Goal: Information Seeking & Learning: Learn about a topic

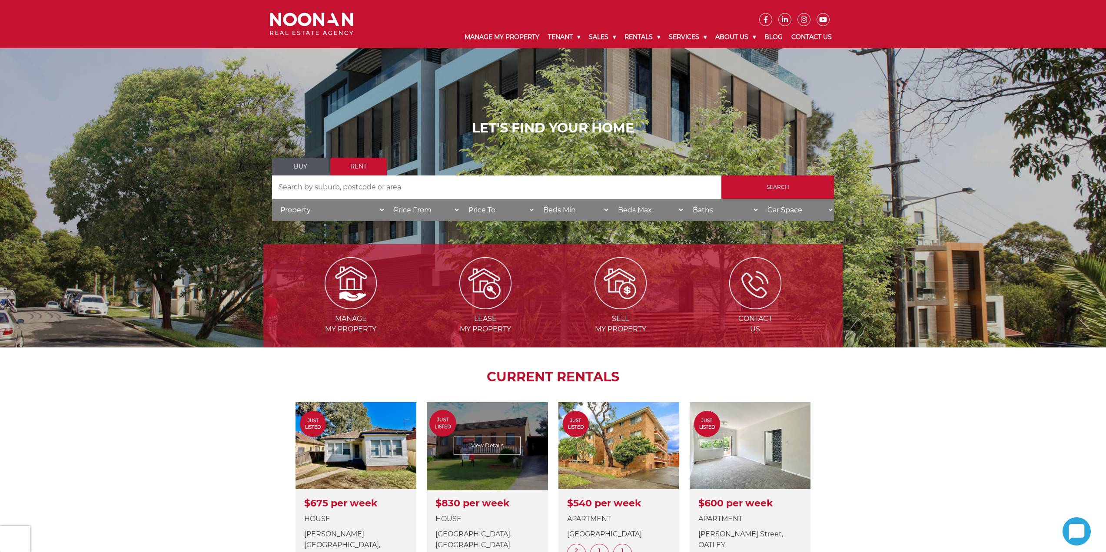
scroll to position [174, 0]
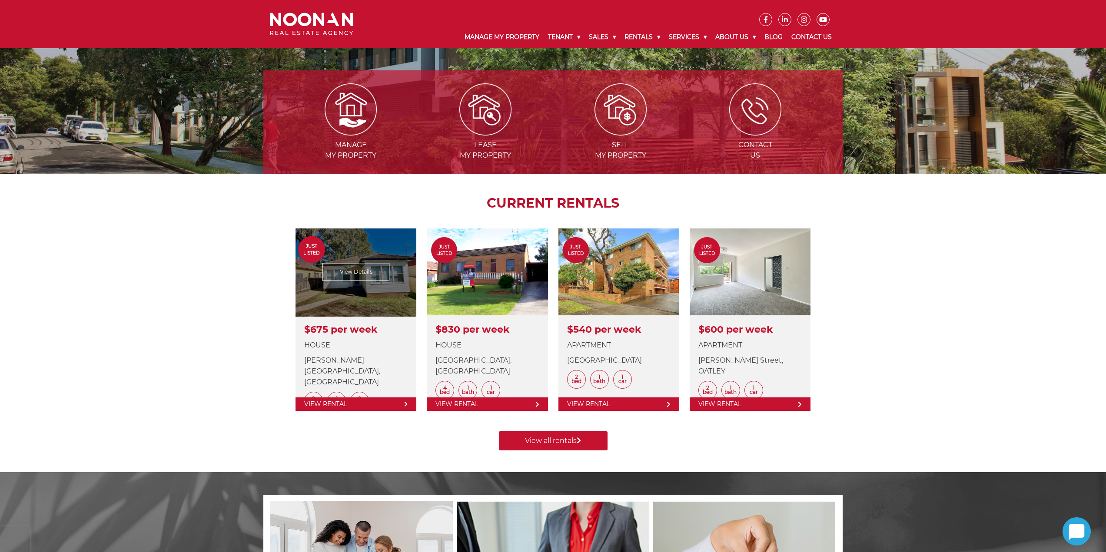
click at [365, 272] on link at bounding box center [355, 320] width 121 height 183
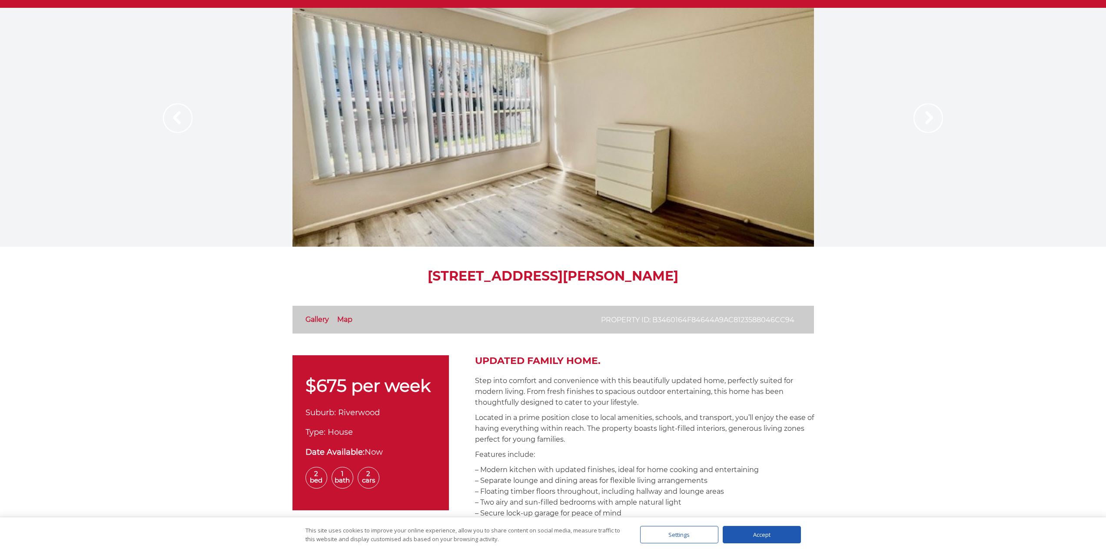
scroll to position [43, 0]
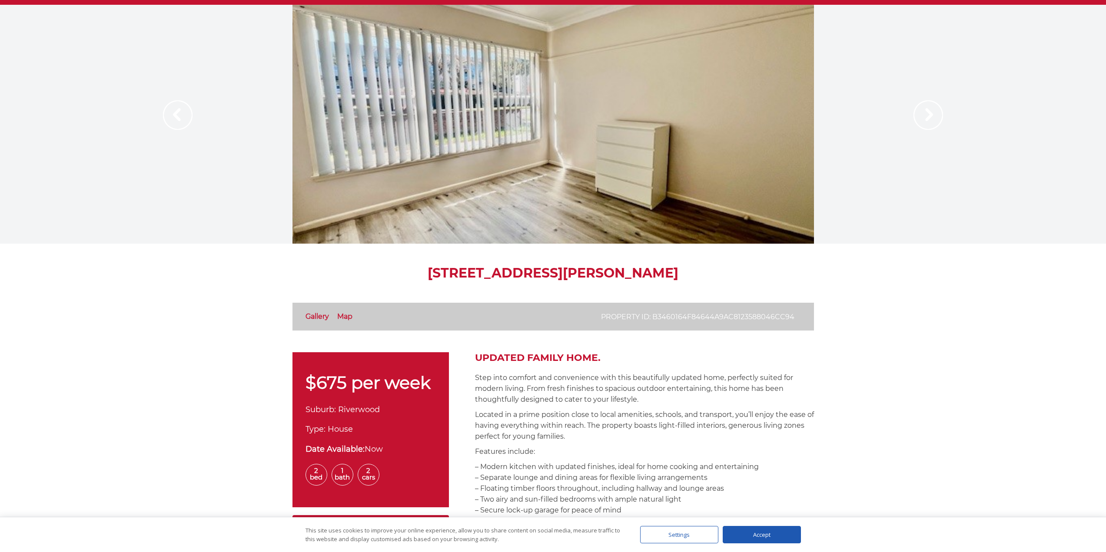
click at [322, 316] on link "Gallery" at bounding box center [316, 316] width 23 height 8
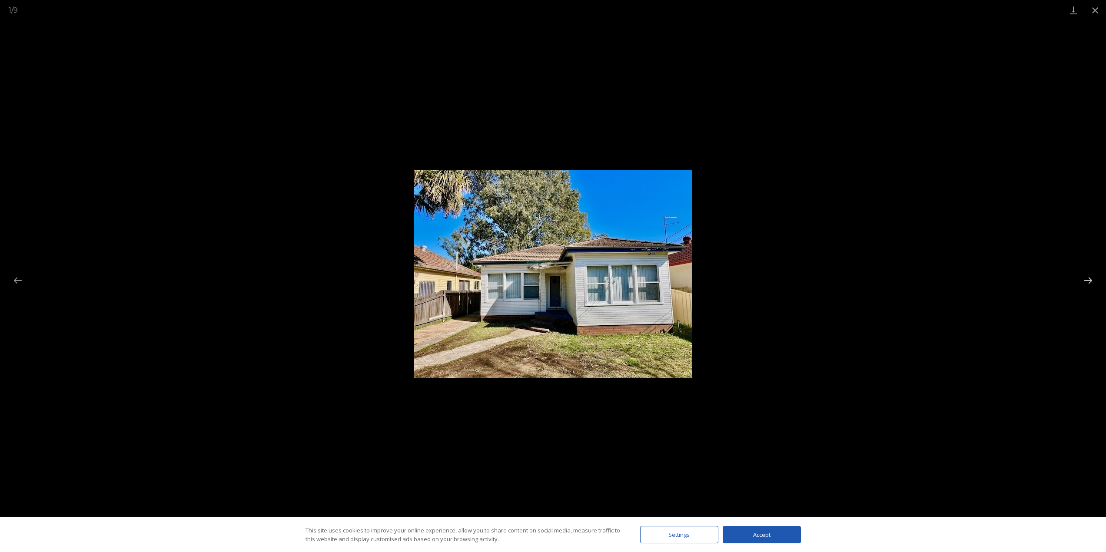
click at [1082, 280] on button "Next slide" at bounding box center [1088, 280] width 18 height 17
click at [1088, 280] on button "Next slide" at bounding box center [1088, 280] width 18 height 17
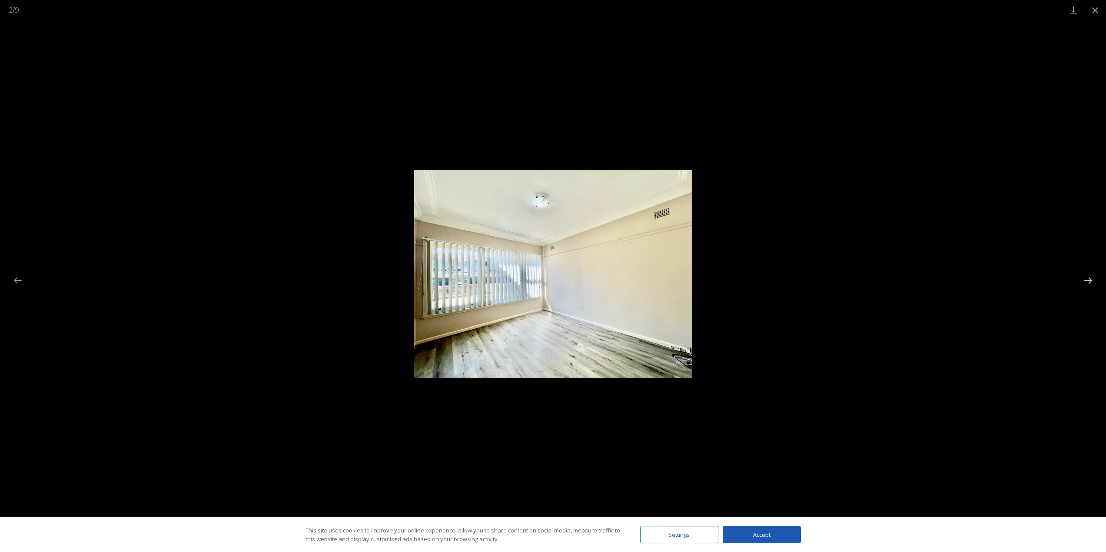
click at [1089, 279] on button "Next slide" at bounding box center [1088, 280] width 18 height 17
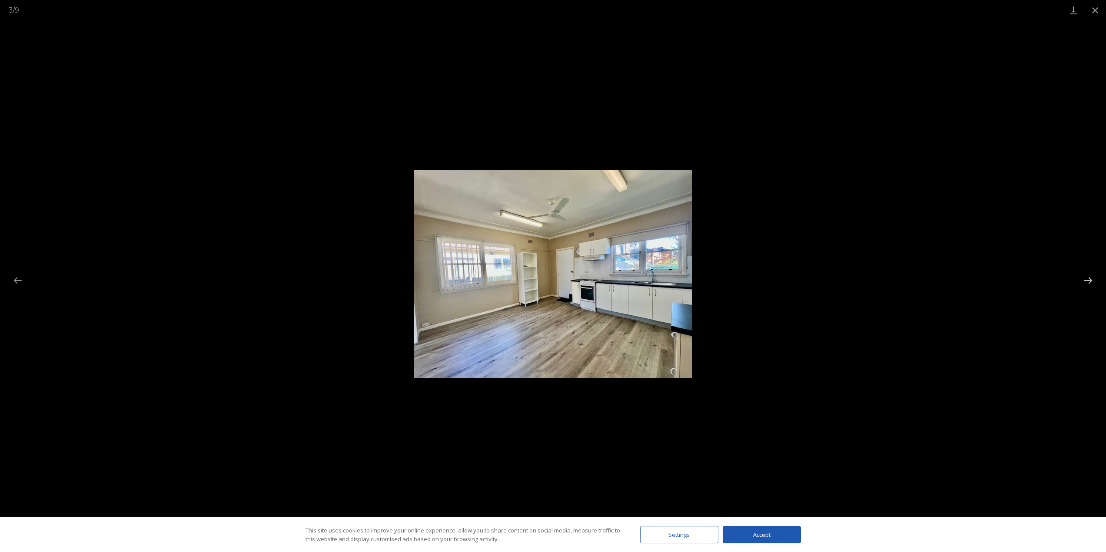
click at [1089, 278] on button "Next slide" at bounding box center [1088, 280] width 18 height 17
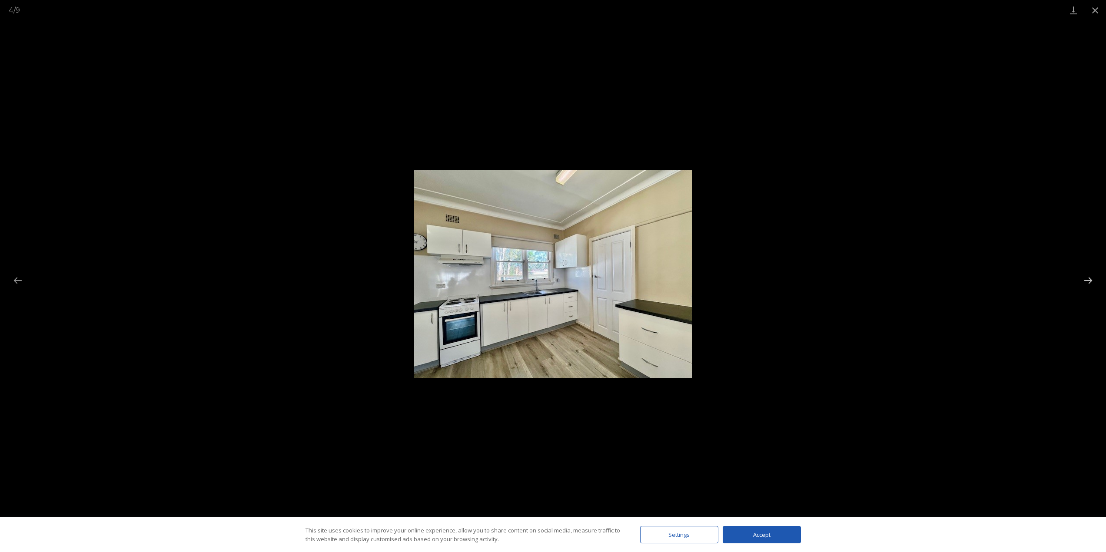
click at [1088, 279] on button "Next slide" at bounding box center [1088, 280] width 18 height 17
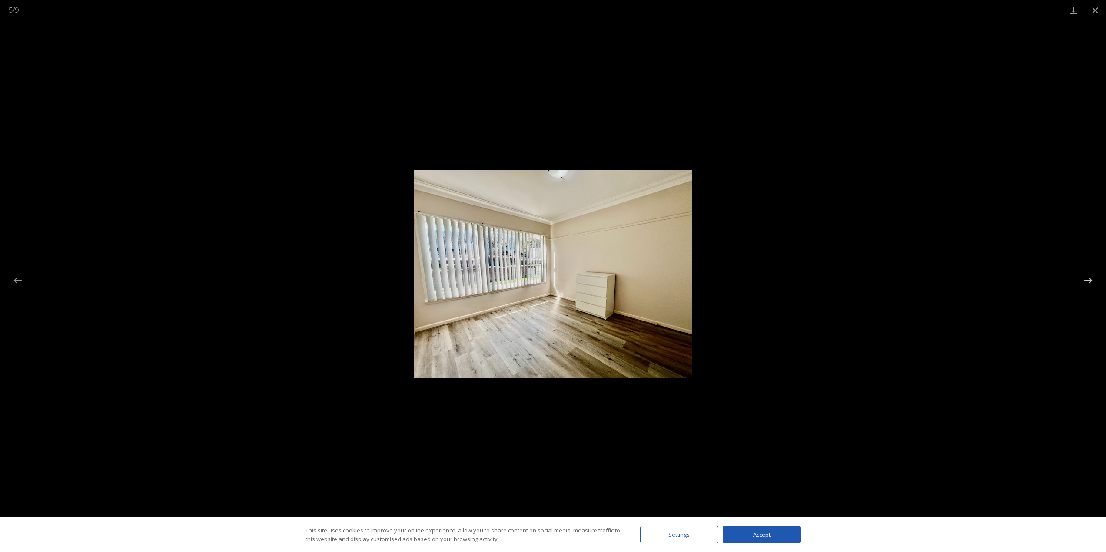
click at [1088, 279] on button "Next slide" at bounding box center [1088, 280] width 18 height 17
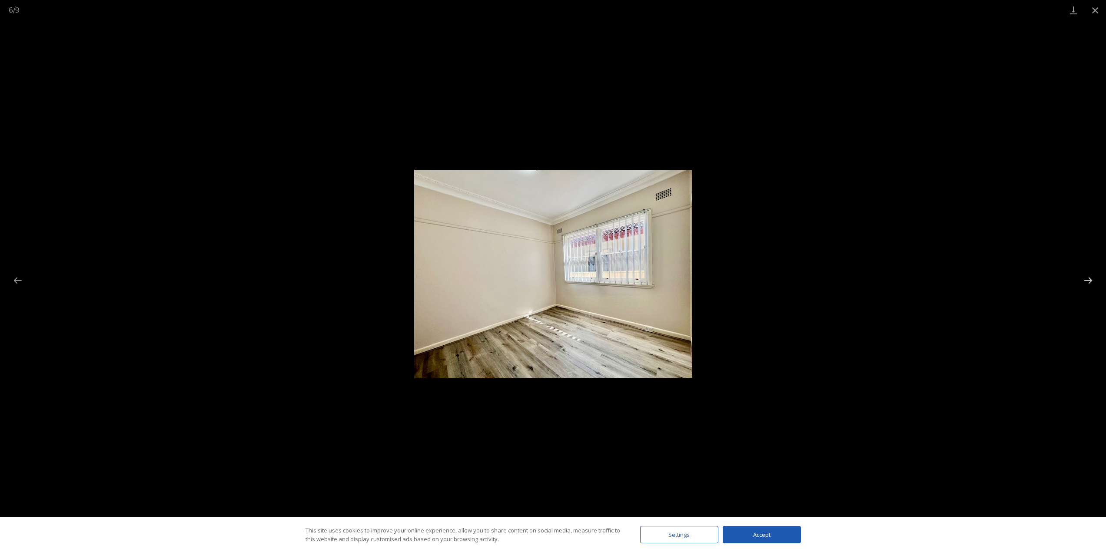
click at [1089, 279] on button "Next slide" at bounding box center [1088, 280] width 18 height 17
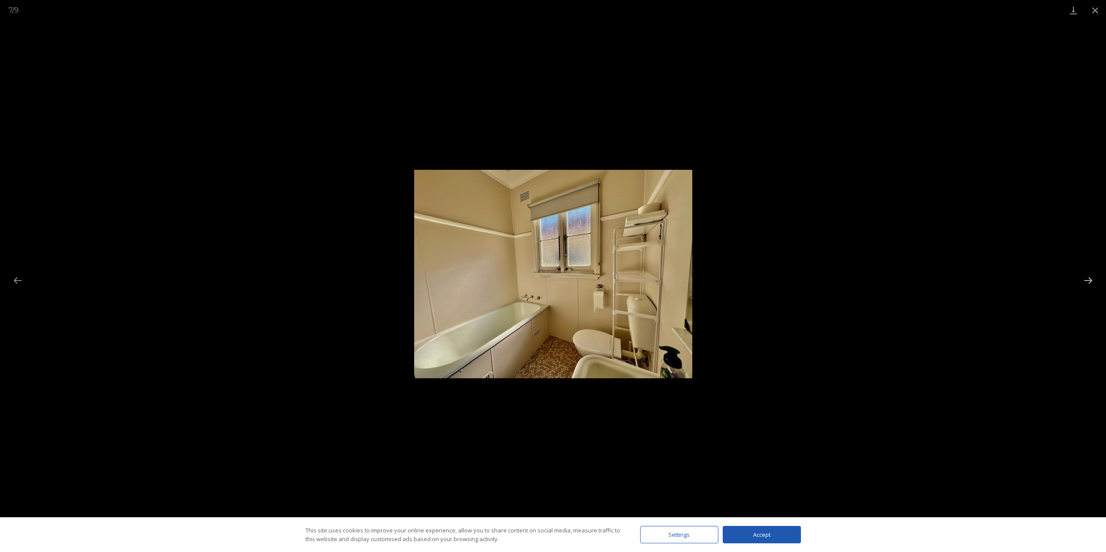
click at [1089, 277] on button "Next slide" at bounding box center [1088, 280] width 18 height 17
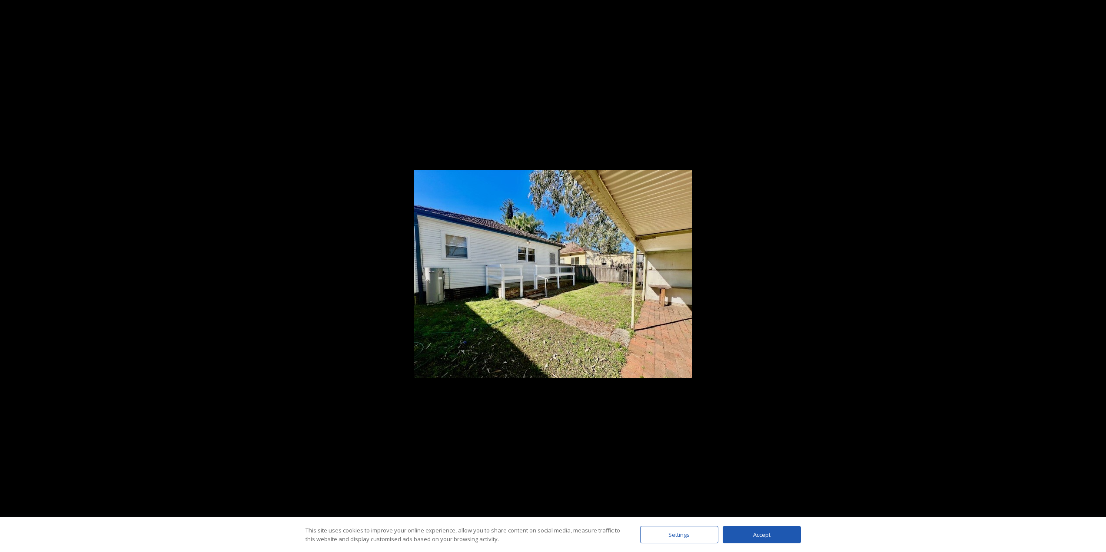
click at [1089, 277] on button "Next slide" at bounding box center [1092, 280] width 18 height 17
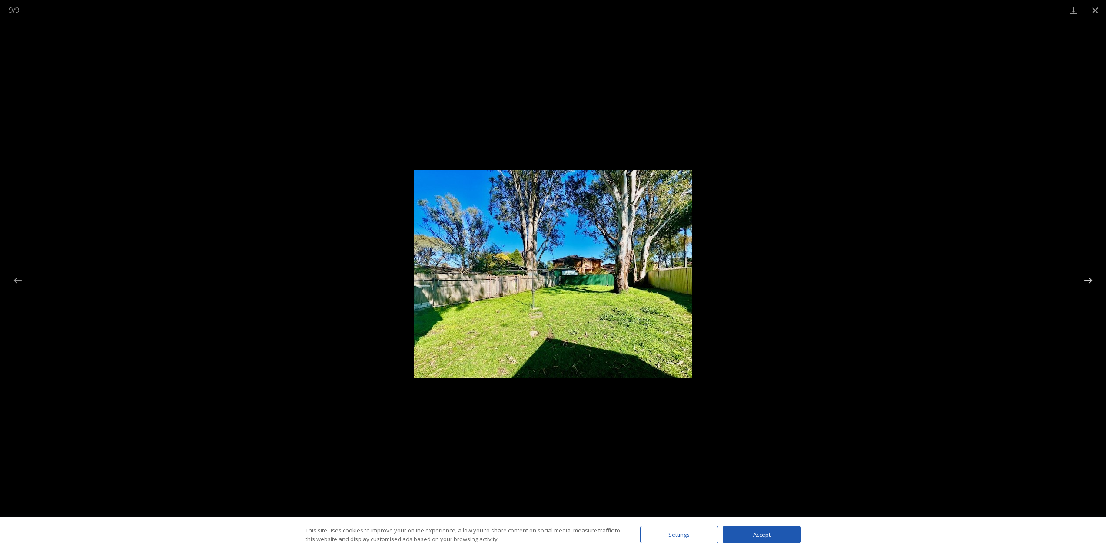
click at [1089, 277] on button "Next slide" at bounding box center [1088, 280] width 18 height 17
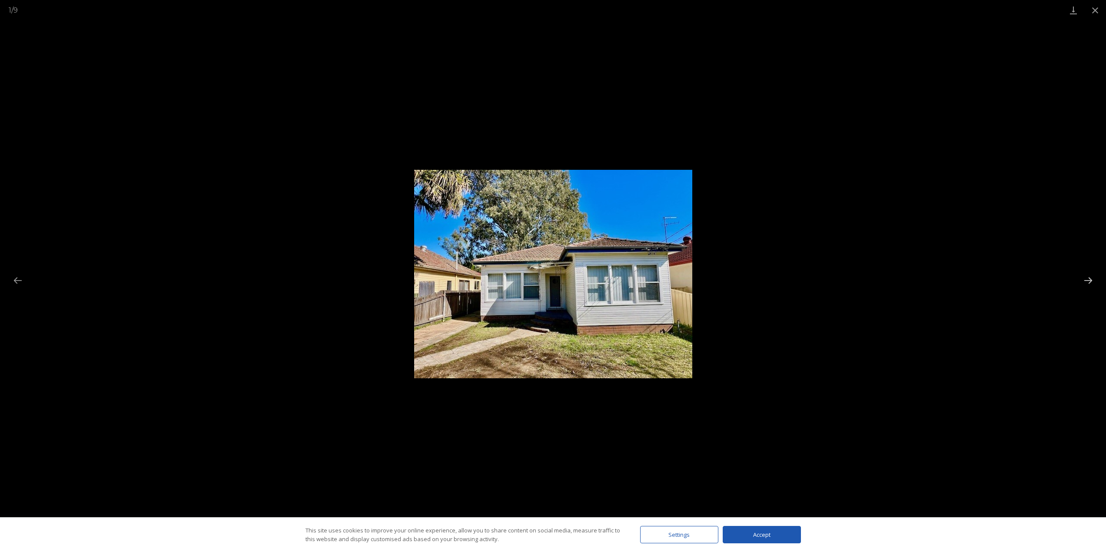
click at [1086, 280] on button "Next slide" at bounding box center [1088, 280] width 18 height 17
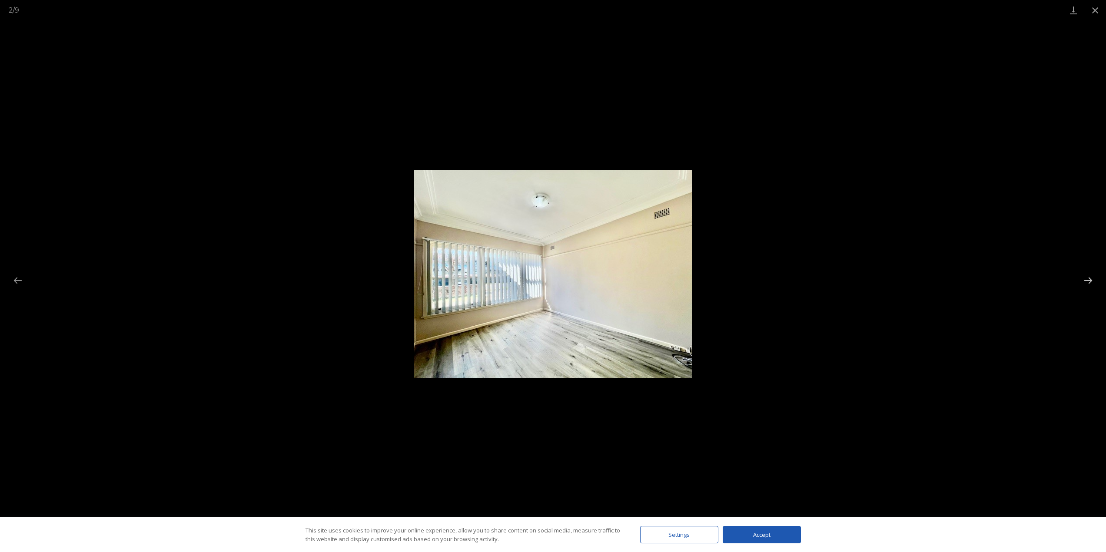
click at [1089, 281] on button "Next slide" at bounding box center [1088, 280] width 18 height 17
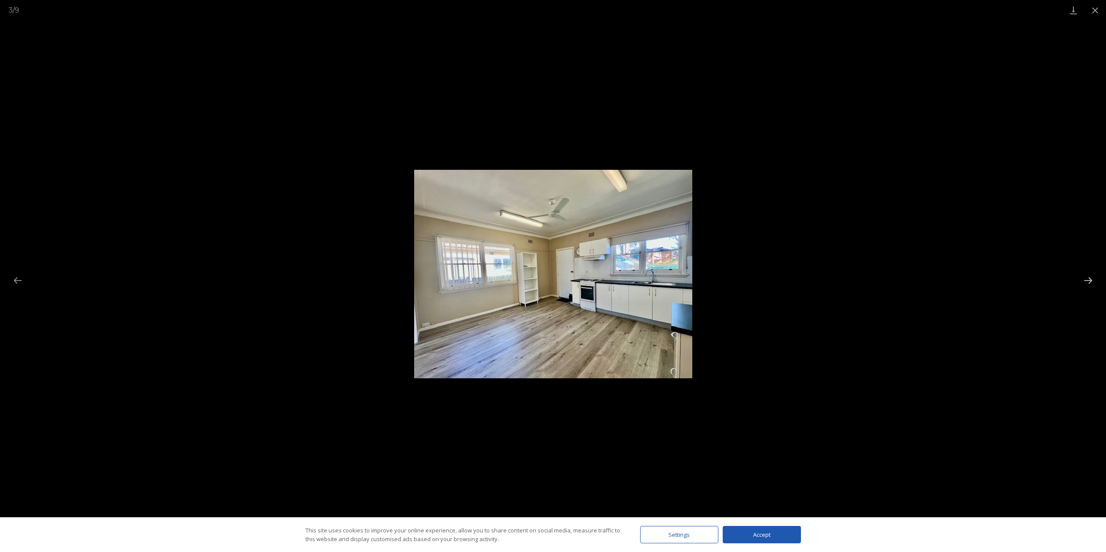
click at [1089, 281] on button "Next slide" at bounding box center [1088, 280] width 18 height 17
